Goal: Task Accomplishment & Management: Use online tool/utility

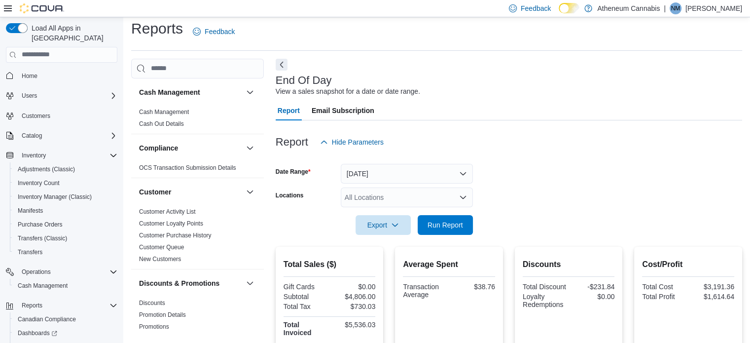
scroll to position [564, 0]
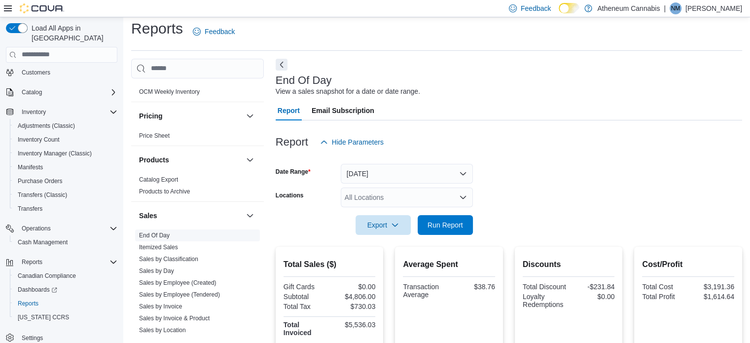
click at [158, 232] on link "End Of Day" at bounding box center [154, 235] width 31 height 7
click at [441, 170] on button "[DATE]" at bounding box center [407, 174] width 132 height 20
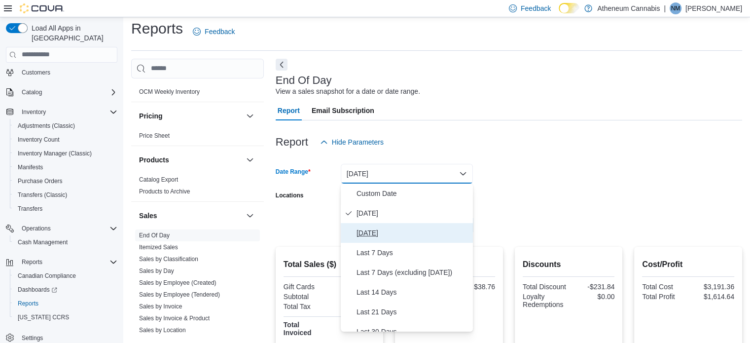
click at [379, 230] on span "Yesterday" at bounding box center [413, 233] width 112 height 12
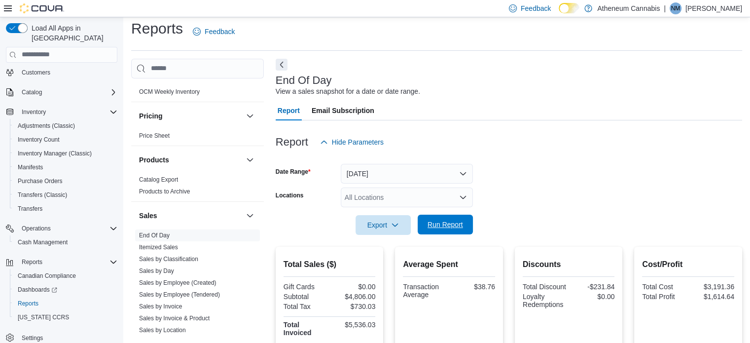
click at [442, 225] on span "Run Report" at bounding box center [446, 225] width 36 height 10
